Goal: Complete application form

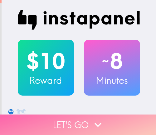
click at [114, 119] on button "Let's go" at bounding box center [78, 125] width 156 height 21
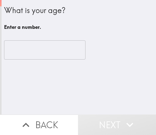
click at [30, 54] on input "number" at bounding box center [44, 49] width 81 height 19
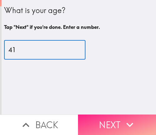
type input "41"
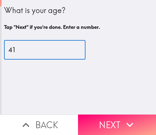
drag, startPoint x: 99, startPoint y: 120, endPoint x: 106, endPoint y: 115, distance: 9.2
click at [99, 120] on button "Next" at bounding box center [117, 125] width 78 height 21
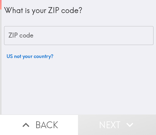
click at [72, 37] on input "ZIP code" at bounding box center [78, 35] width 149 height 19
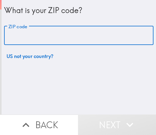
paste input "33610"
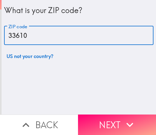
drag, startPoint x: 60, startPoint y: 33, endPoint x: 3, endPoint y: 33, distance: 56.7
click at [4, 33] on input "33610" at bounding box center [78, 35] width 149 height 19
paste input "2811"
type input "32811"
drag, startPoint x: 62, startPoint y: 38, endPoint x: 3, endPoint y: 38, distance: 58.8
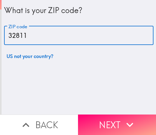
click at [4, 38] on input "32811" at bounding box center [78, 35] width 149 height 19
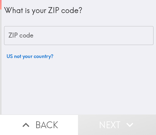
drag, startPoint x: 41, startPoint y: 35, endPoint x: 3, endPoint y: 37, distance: 38.0
click at [4, 37] on input "ZIP code" at bounding box center [78, 35] width 149 height 19
drag, startPoint x: 60, startPoint y: 36, endPoint x: 6, endPoint y: 36, distance: 54.2
click at [6, 36] on input "ZIP code" at bounding box center [78, 35] width 149 height 19
drag, startPoint x: 65, startPoint y: 76, endPoint x: 70, endPoint y: 69, distance: 8.7
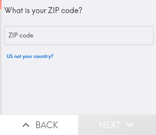
click at [65, 76] on div "What is your ZIP code? ZIP code ZIP code US not your country?" at bounding box center [79, 57] width 154 height 115
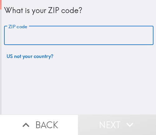
click at [55, 36] on input "ZIP code" at bounding box center [78, 35] width 149 height 19
paste input "32811"
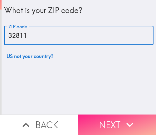
type input "32811"
click at [109, 119] on button "Next" at bounding box center [117, 125] width 78 height 21
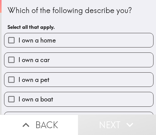
click at [77, 104] on label "I own a boat" at bounding box center [78, 99] width 148 height 14
click at [18, 104] on input "I own a boat" at bounding box center [11, 99] width 14 height 14
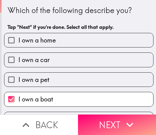
click at [50, 100] on span "I own a boat" at bounding box center [35, 99] width 35 height 9
click at [18, 100] on input "I own a boat" at bounding box center [11, 99] width 14 height 14
checkbox input "false"
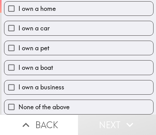
scroll to position [37, 0]
click at [48, 86] on span "I own a business" at bounding box center [41, 87] width 46 height 9
click at [18, 86] on input "I own a business" at bounding box center [11, 88] width 14 height 14
checkbox input "true"
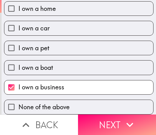
click at [112, 121] on button "Next" at bounding box center [117, 125] width 78 height 21
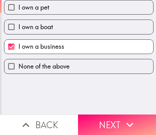
scroll to position [0, 0]
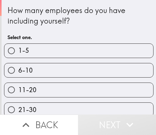
drag, startPoint x: 110, startPoint y: 92, endPoint x: 116, endPoint y: 95, distance: 6.4
click at [110, 92] on label "11-20" at bounding box center [78, 90] width 148 height 14
click at [18, 92] on input "11-20" at bounding box center [11, 90] width 14 height 14
radio input "true"
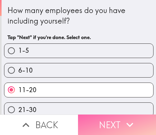
click at [95, 120] on button "Next" at bounding box center [117, 125] width 78 height 21
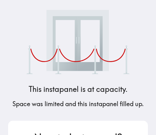
click at [102, 104] on h5 "Space was limited and this instapanel filled up." at bounding box center [77, 104] width 131 height 9
click at [101, 40] on img at bounding box center [77, 42] width 103 height 64
click at [115, 116] on div "This instapanel is at capacity. Space was limited and this instapanel filled up…" at bounding box center [77, 67] width 149 height 135
click at [65, 52] on img at bounding box center [77, 42] width 103 height 64
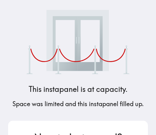
click at [112, 116] on div "This instapanel is at capacity. Space was limited and this instapanel filled up…" at bounding box center [77, 67] width 149 height 135
click at [132, 26] on div "This instapanel is at capacity. Space was limited and this instapanel filled up…" at bounding box center [77, 67] width 149 height 135
